Goal: Transaction & Acquisition: Purchase product/service

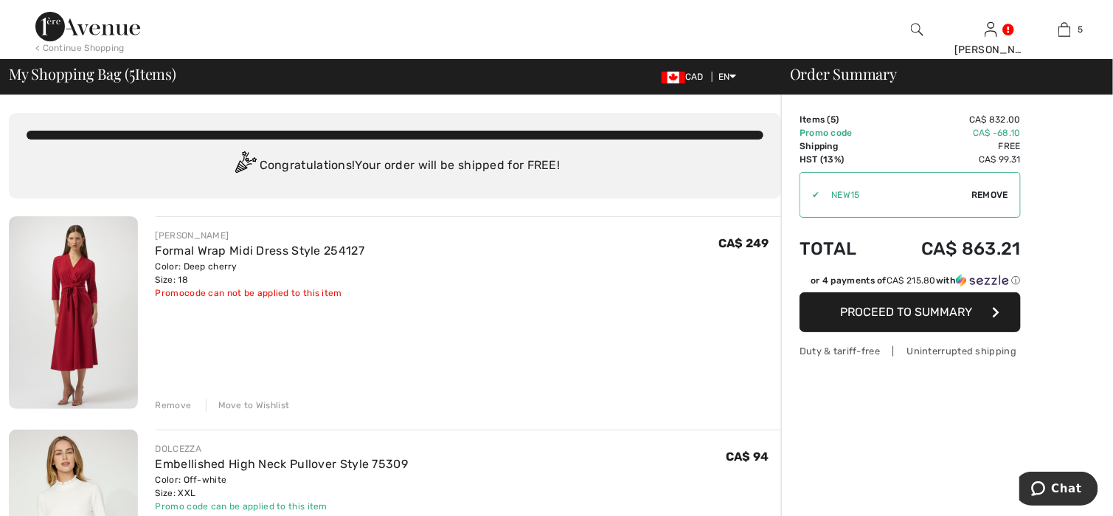
click at [161, 404] on div "Remove" at bounding box center [174, 404] width 36 height 13
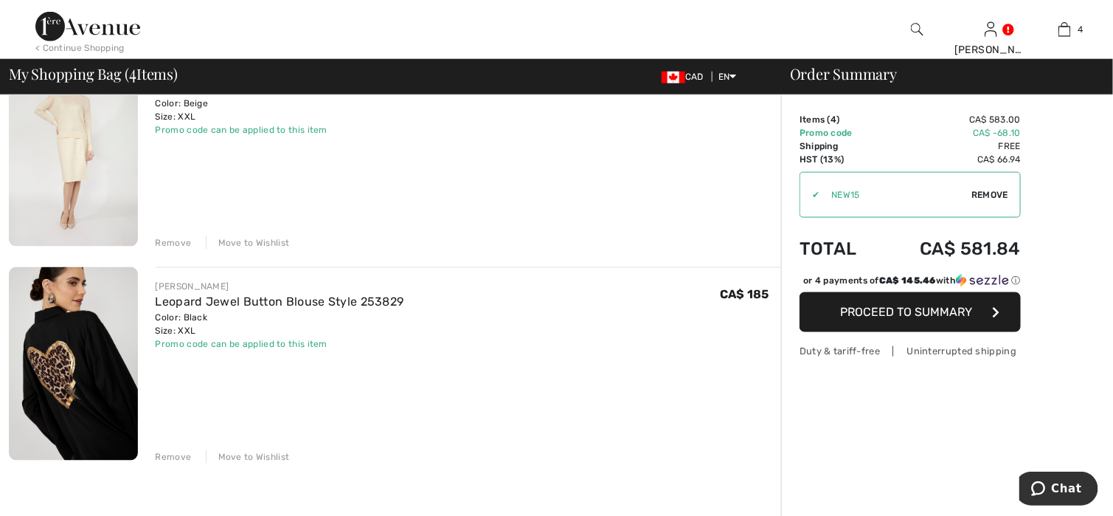
scroll to position [517, 0]
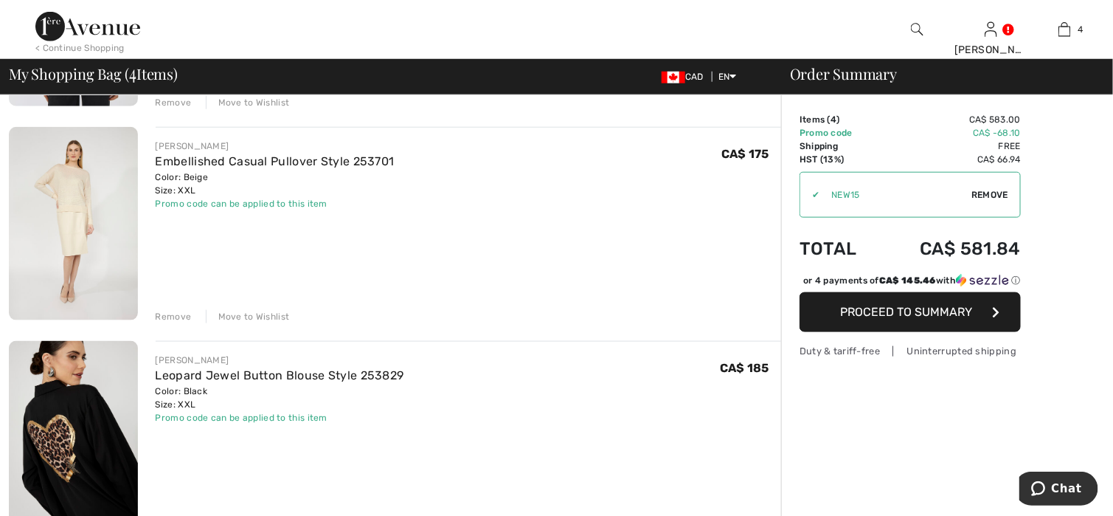
click at [178, 314] on div "Remove" at bounding box center [174, 316] width 36 height 13
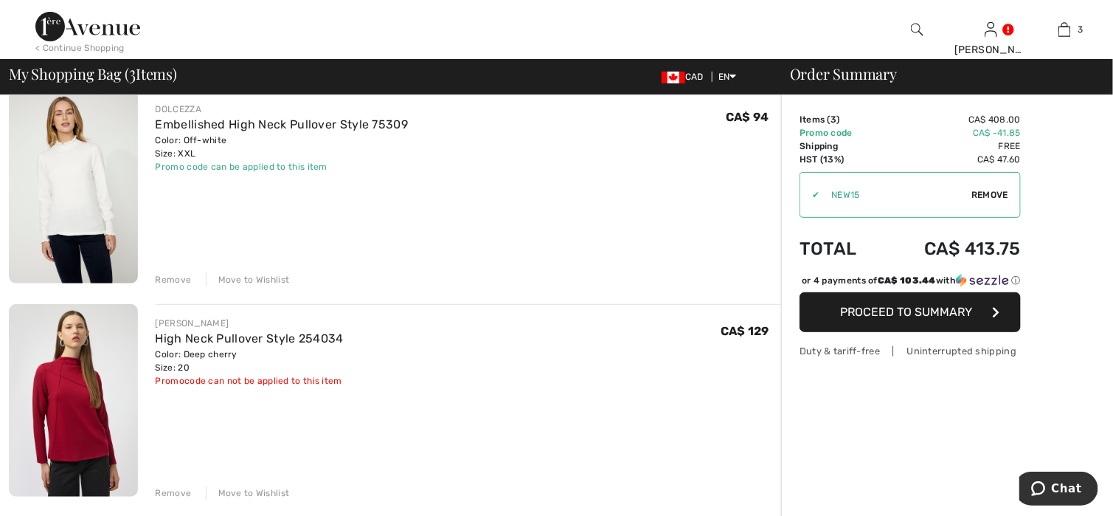
scroll to position [148, 0]
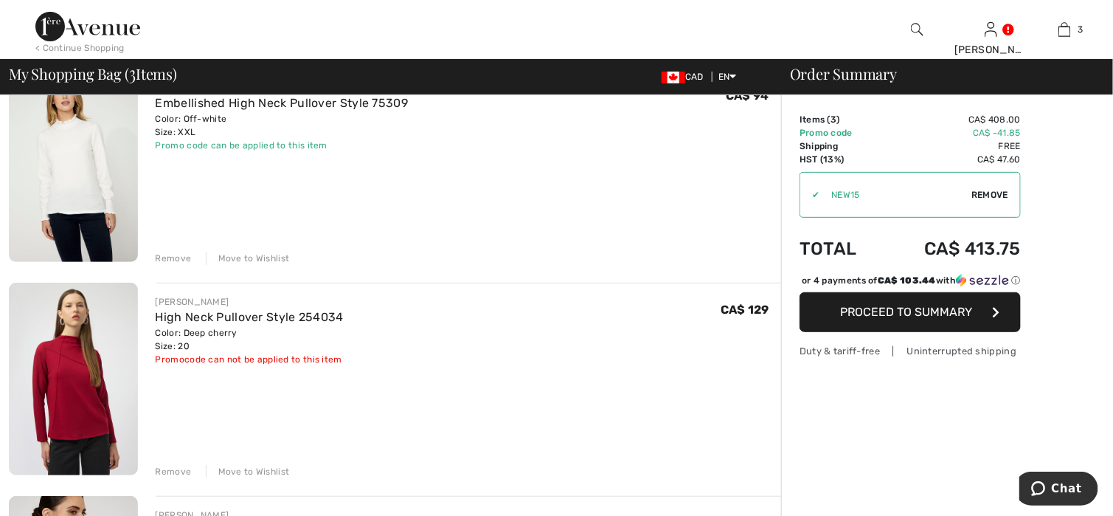
click at [162, 255] on div "Remove" at bounding box center [174, 258] width 36 height 13
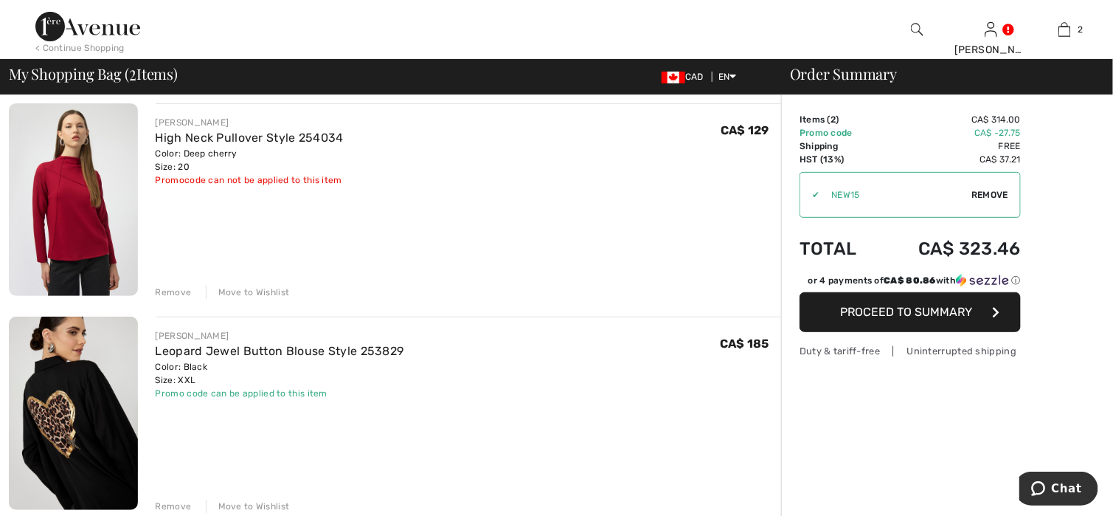
scroll to position [129, 0]
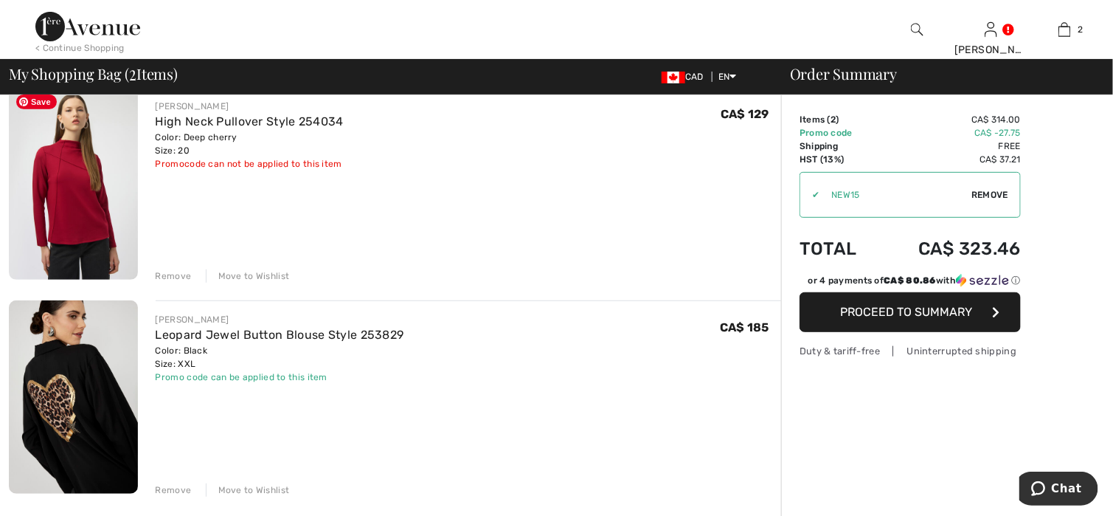
click at [57, 224] on img at bounding box center [73, 183] width 129 height 193
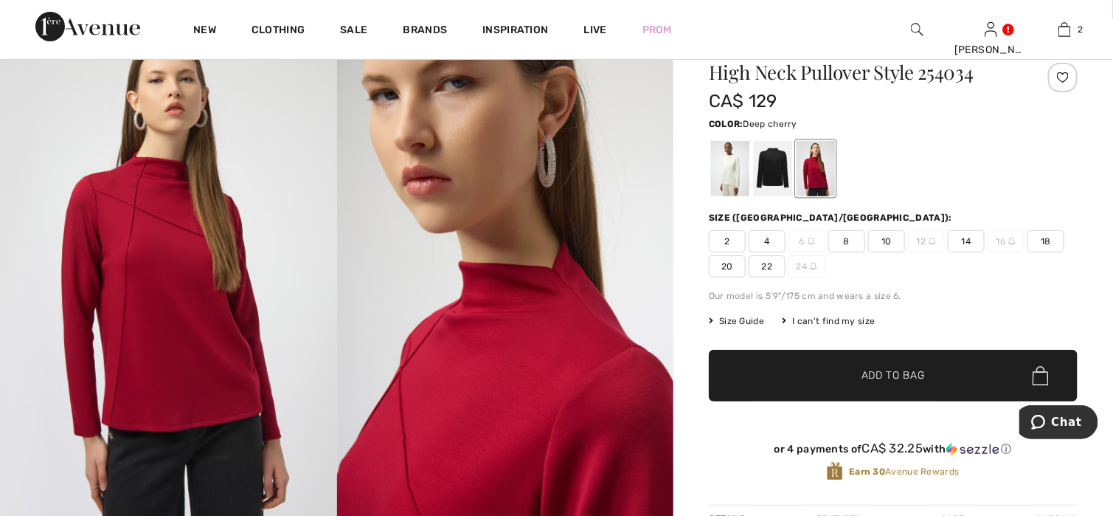
scroll to position [74, 0]
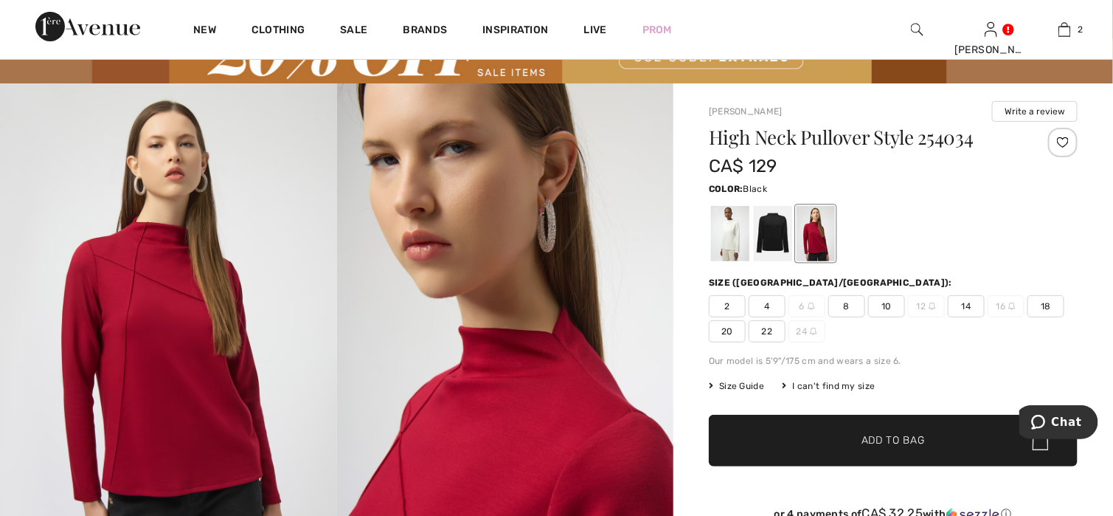
click at [777, 235] on div at bounding box center [773, 233] width 38 height 55
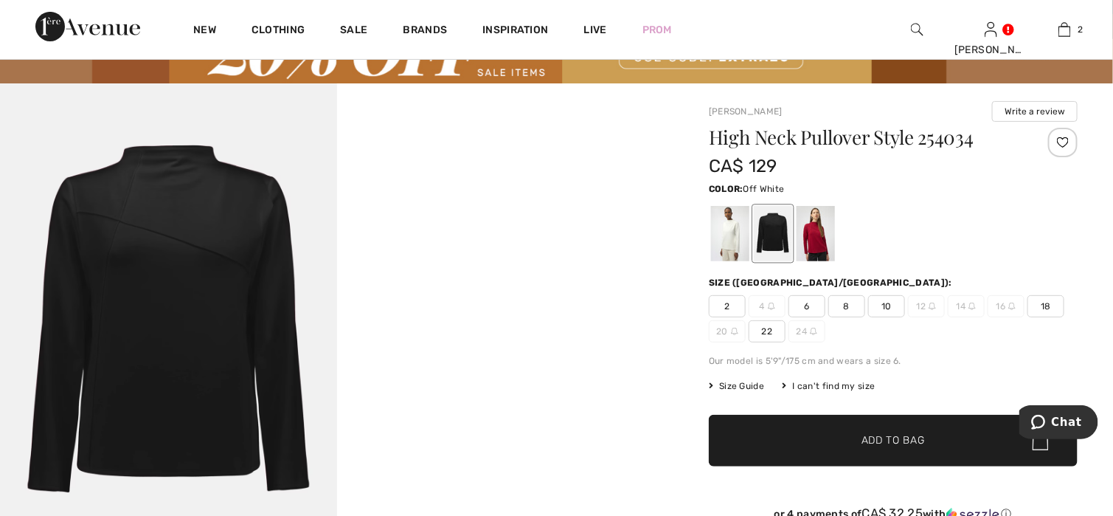
click at [725, 239] on div at bounding box center [730, 233] width 38 height 55
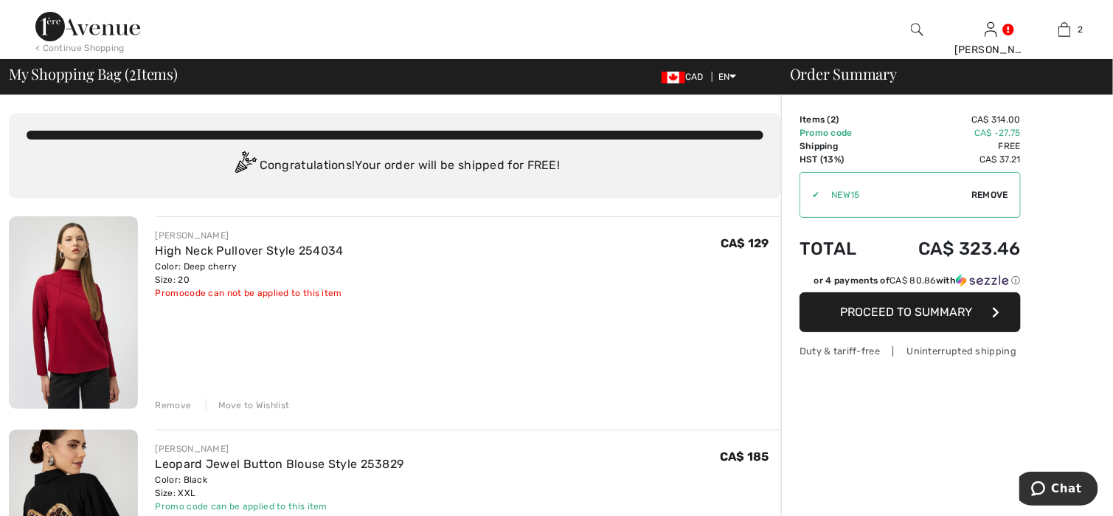
click at [224, 404] on div "Move to Wishlist" at bounding box center [248, 404] width 84 height 13
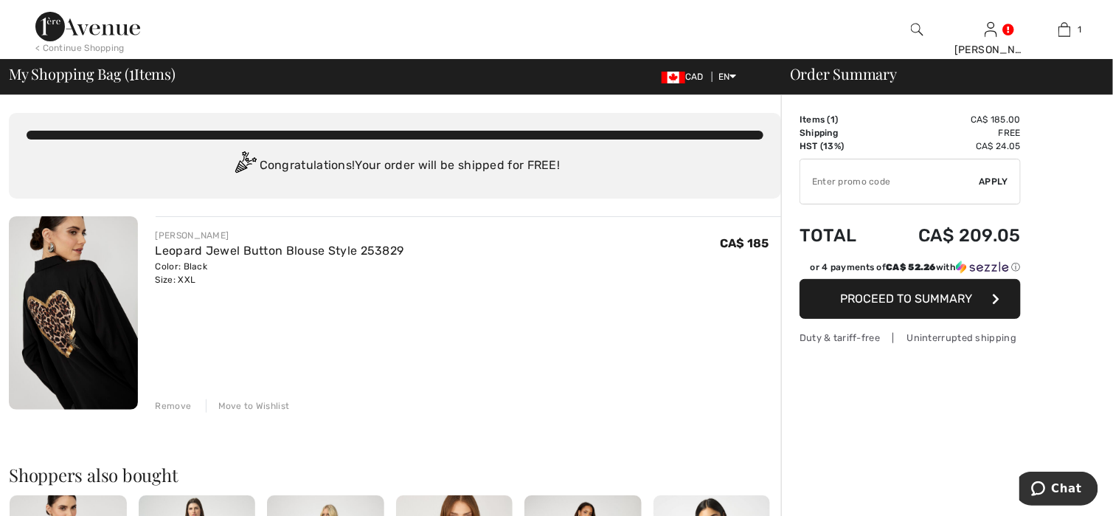
type input "NEW15"
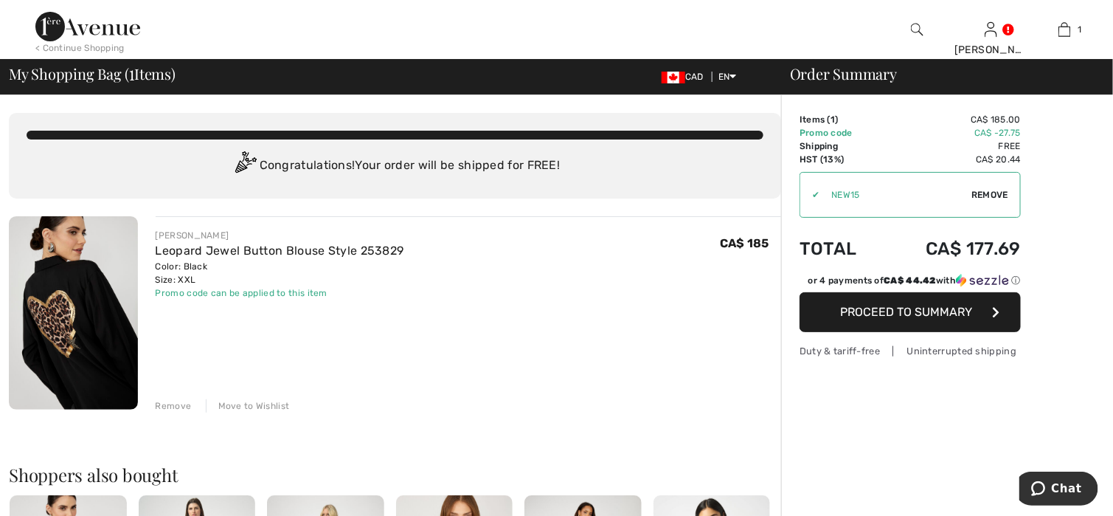
click at [954, 316] on span "Proceed to Summary" at bounding box center [907, 312] width 132 height 14
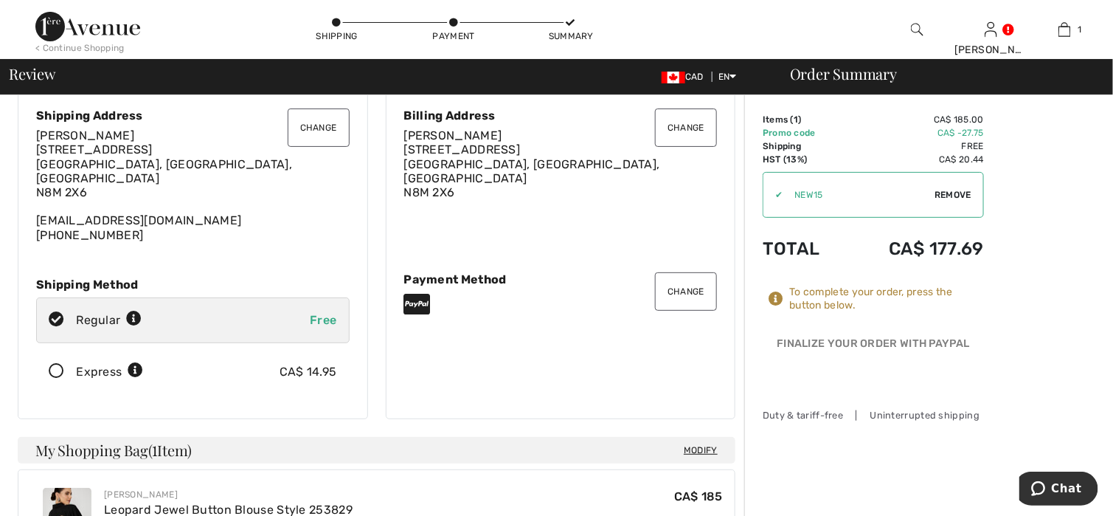
scroll to position [74, 0]
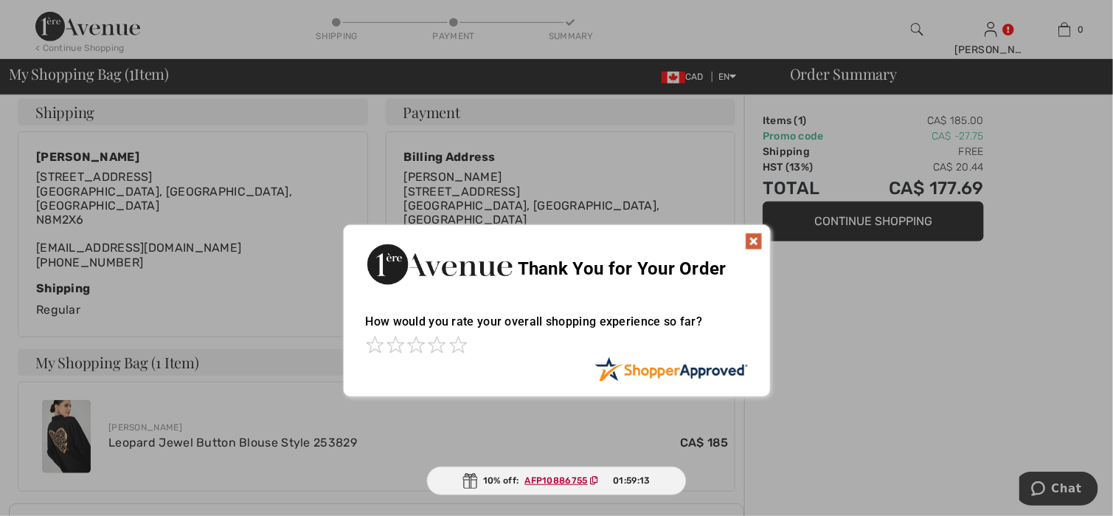
scroll to position [184, 0]
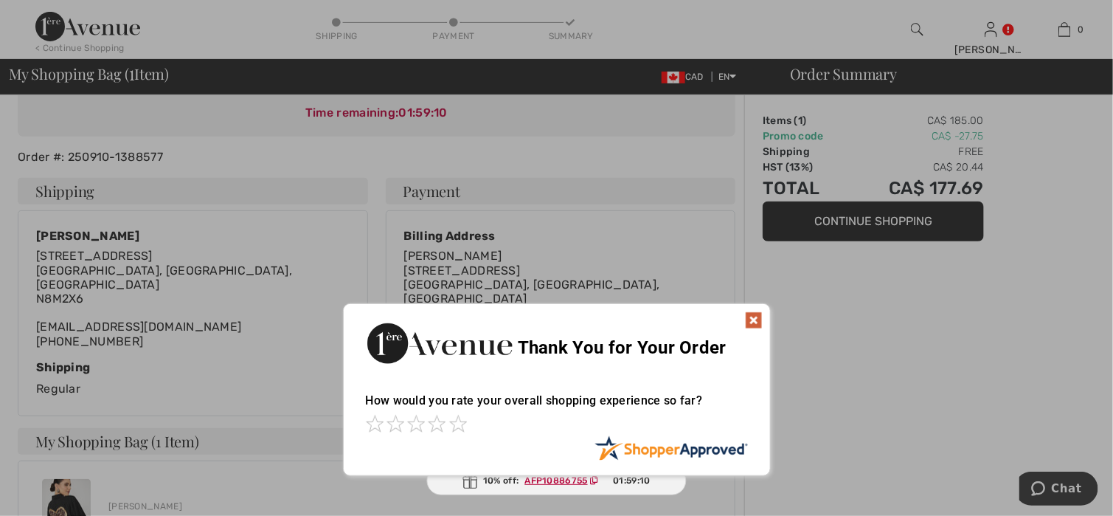
click at [548, 481] on div "Sorry! Something went wrong. Close Thank You for Your Order How would you rate …" at bounding box center [556, 389] width 1113 height 187
click at [460, 428] on span at bounding box center [458, 424] width 18 height 18
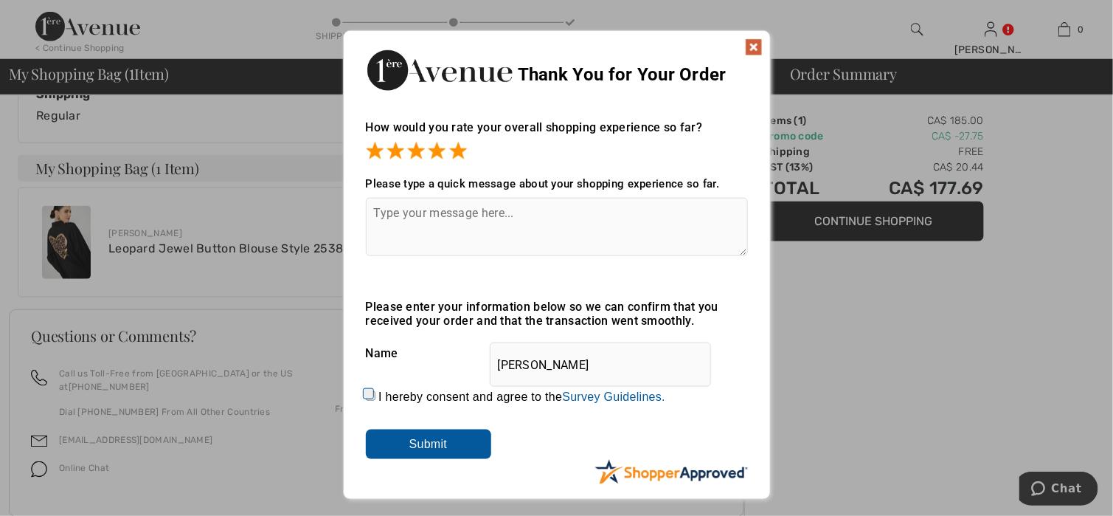
scroll to position [480, 0]
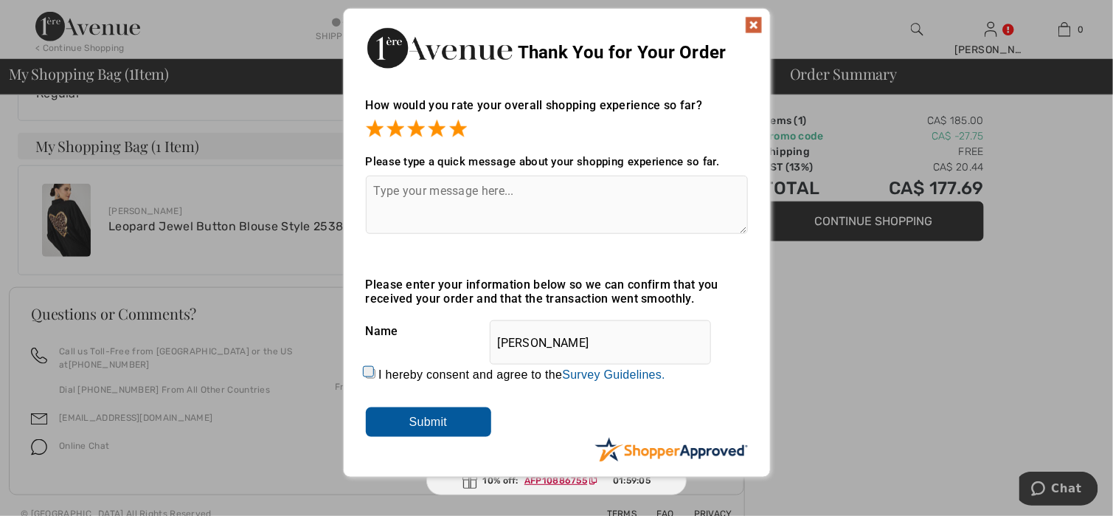
click at [871, 227] on div "Sorry! Something went wrong. Close Thank You for Your Order How would you rate …" at bounding box center [556, 243] width 1113 height 484
click at [368, 370] on input "I hereby consent and agree to the By submitting a review, you grant permission …" at bounding box center [371, 374] width 10 height 10
checkbox input "true"
click at [451, 427] on input "Submit" at bounding box center [428, 422] width 125 height 30
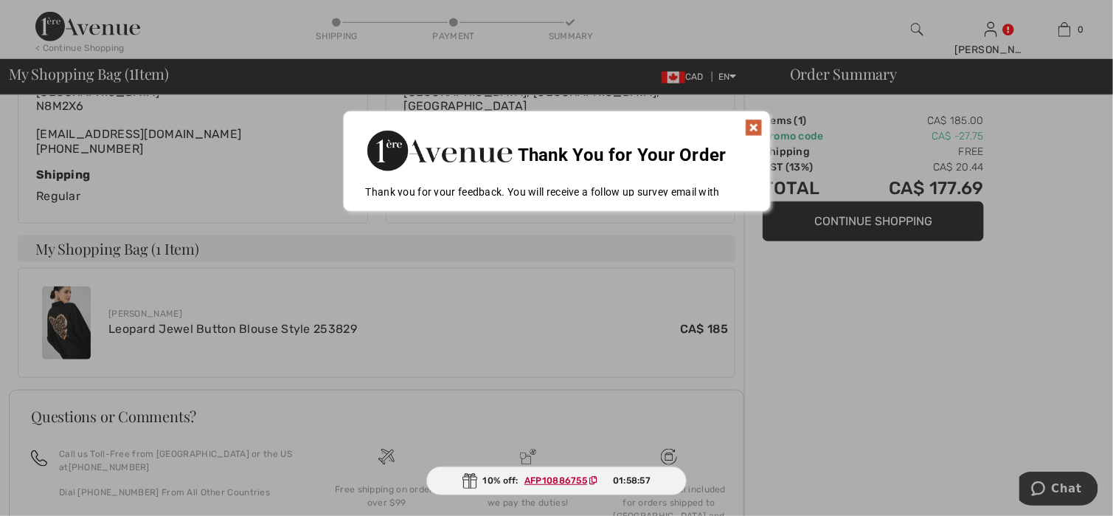
scroll to position [377, 0]
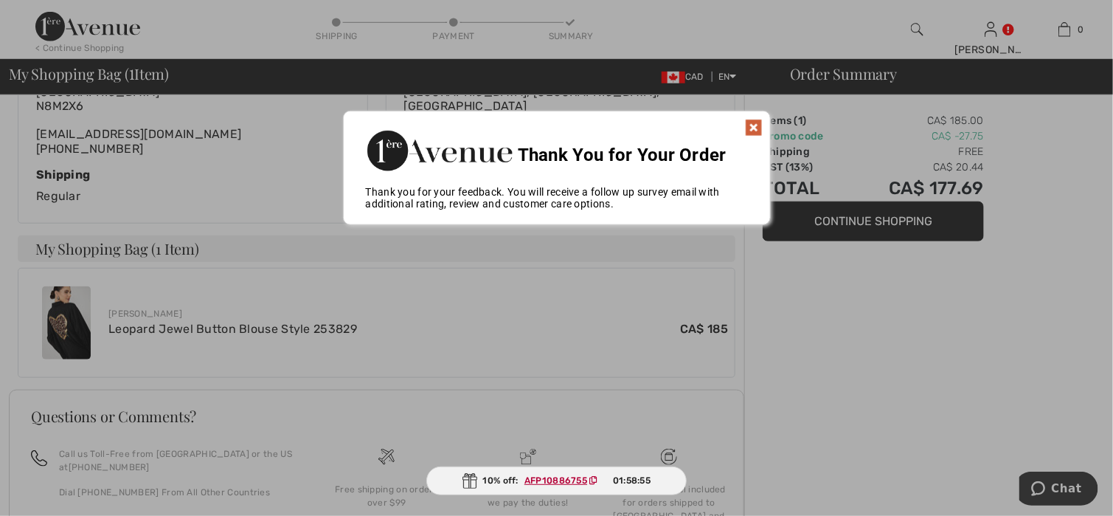
click at [857, 224] on div "Sorry! Something went wrong. Close Thank You for Your Order How would you rate …" at bounding box center [556, 168] width 1113 height 130
click at [755, 131] on img at bounding box center [754, 128] width 18 height 18
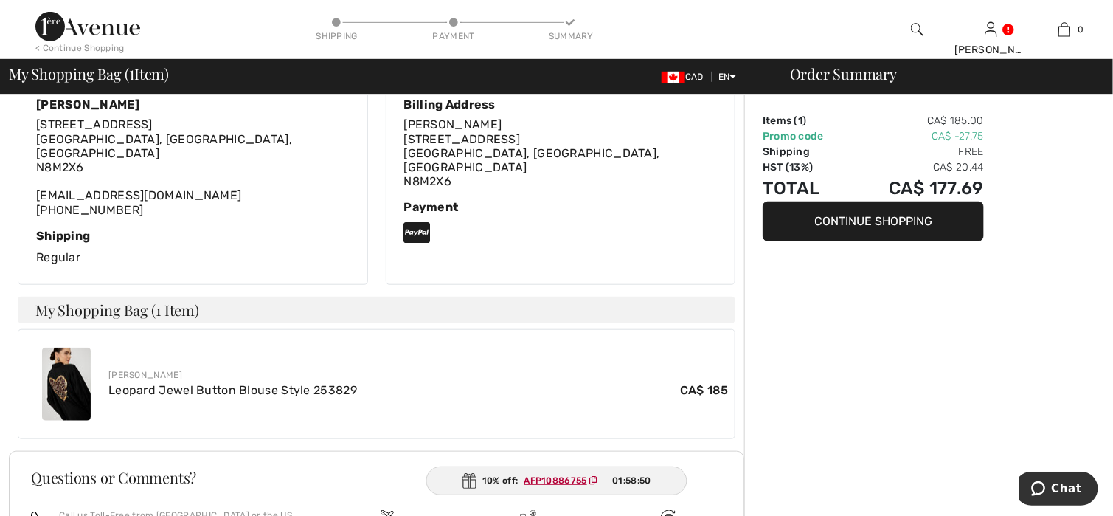
scroll to position [258, 0]
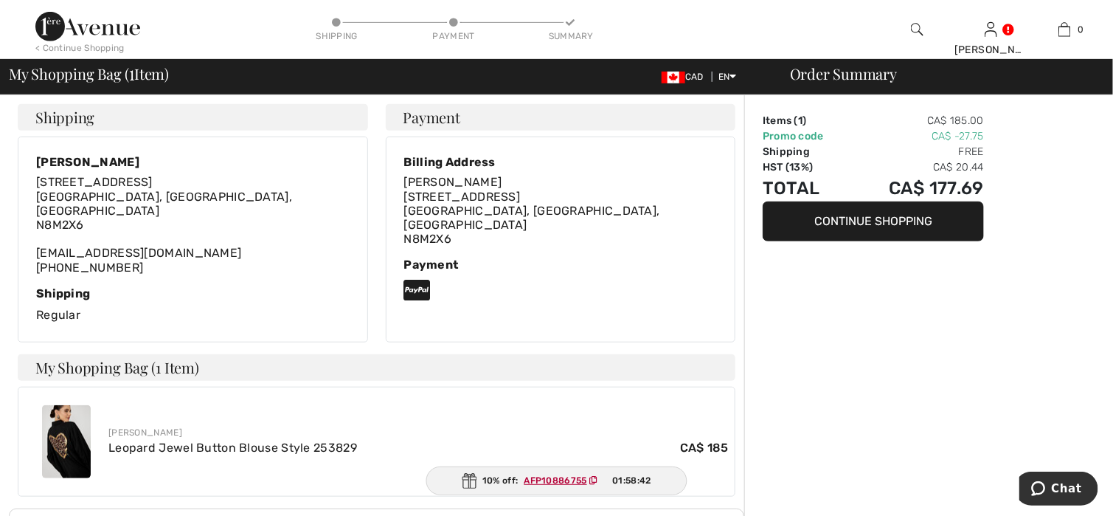
click at [414, 278] on icon at bounding box center [417, 290] width 27 height 24
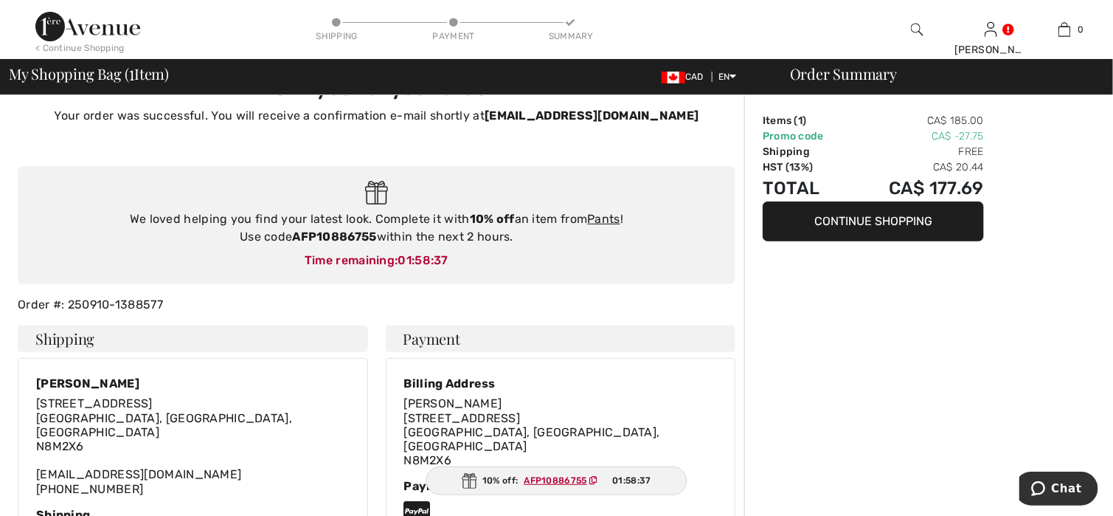
scroll to position [0, 0]
